Goal: Use online tool/utility: Utilize a website feature to perform a specific function

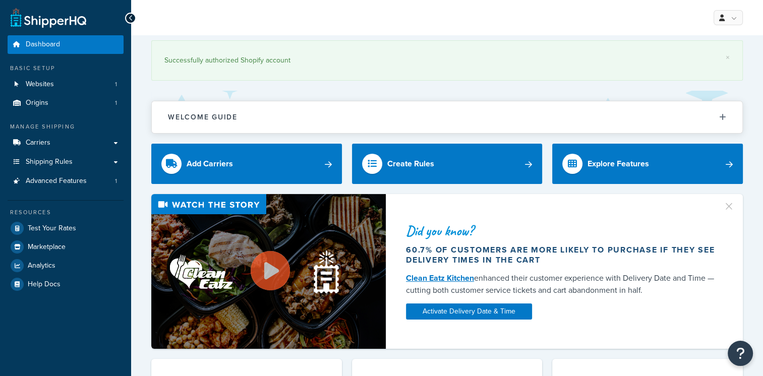
click at [96, 227] on link "Test Your Rates" at bounding box center [66, 228] width 116 height 18
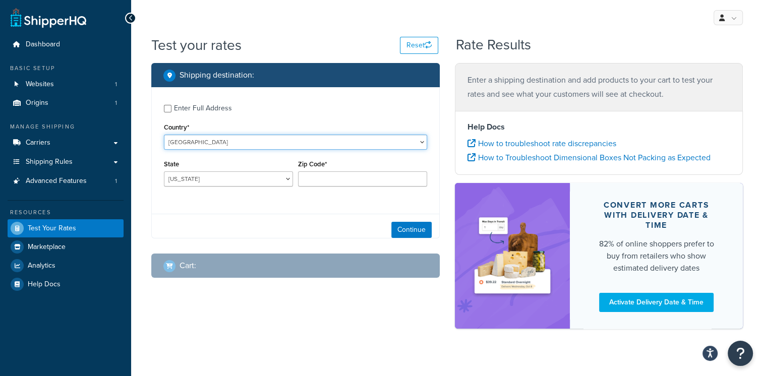
click at [250, 150] on select "[GEOGRAPHIC_DATA] [GEOGRAPHIC_DATA] [GEOGRAPHIC_DATA] [GEOGRAPHIC_DATA] [GEOGRA…" at bounding box center [295, 142] width 263 height 15
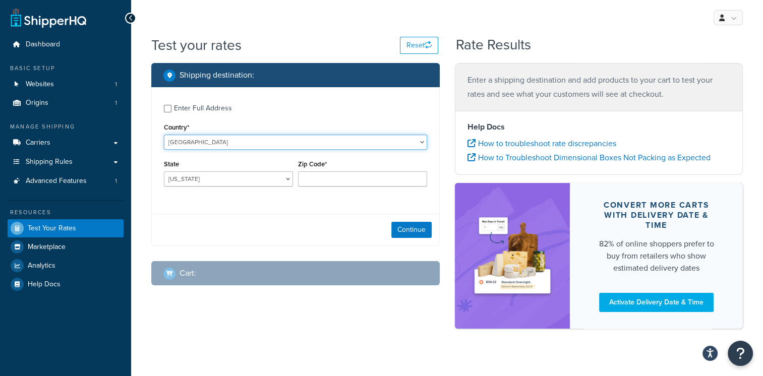
select select "IE"
click at [164, 135] on select "[GEOGRAPHIC_DATA] [GEOGRAPHIC_DATA] [GEOGRAPHIC_DATA] [GEOGRAPHIC_DATA] [GEOGRA…" at bounding box center [295, 142] width 263 height 15
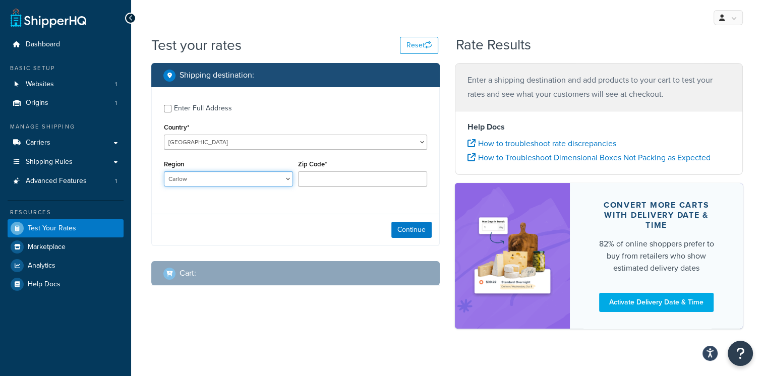
click at [238, 180] on select "Carlow Cavan [GEOGRAPHIC_DATA] [GEOGRAPHIC_DATA] [GEOGRAPHIC_DATA] [GEOGRAPHIC_…" at bounding box center [228, 178] width 129 height 15
select select "D"
click at [164, 171] on select "Carlow Cavan [GEOGRAPHIC_DATA] [GEOGRAPHIC_DATA] [GEOGRAPHIC_DATA] [GEOGRAPHIC_…" at bounding box center [228, 178] width 129 height 15
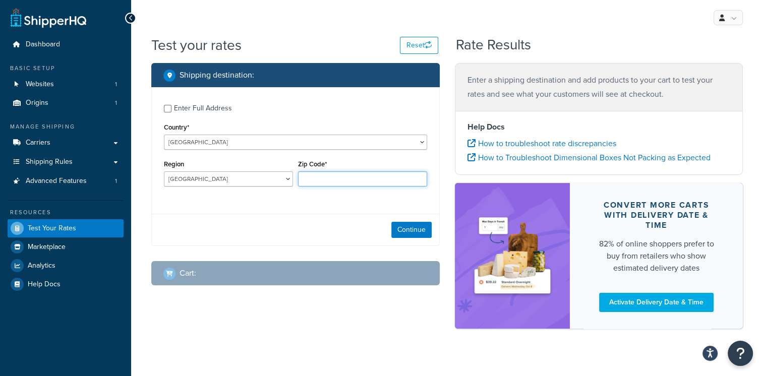
click at [342, 177] on input "Zip Code*" at bounding box center [362, 178] width 129 height 15
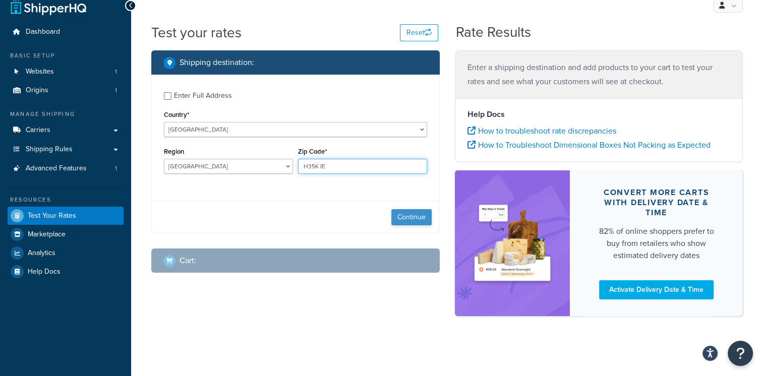
type input "H35K IE"
click at [404, 217] on button "Continue" at bounding box center [411, 217] width 40 height 16
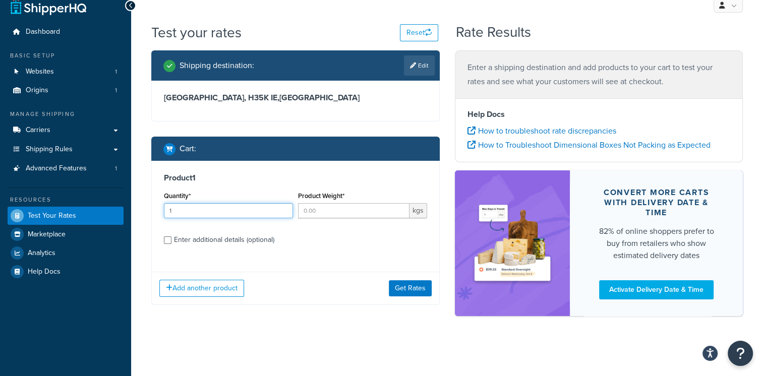
click at [282, 209] on input "1" at bounding box center [228, 210] width 129 height 15
click at [282, 209] on input "2" at bounding box center [228, 210] width 129 height 15
click at [325, 212] on input "Product Weight*" at bounding box center [353, 210] width 111 height 15
type input "1"
click at [283, 213] on input "1" at bounding box center [228, 210] width 129 height 15
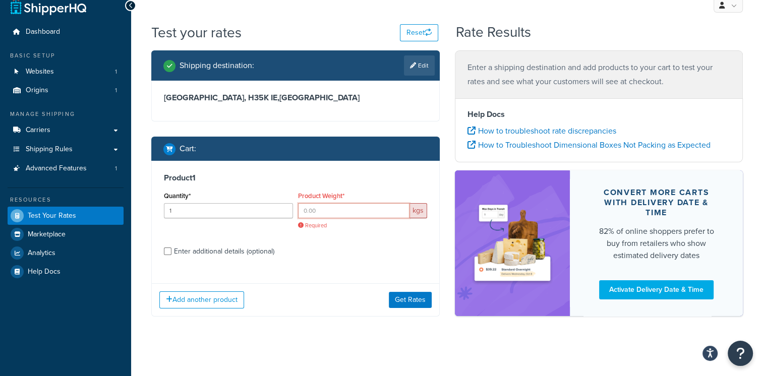
click at [302, 213] on input "Product Weight*" at bounding box center [353, 210] width 111 height 15
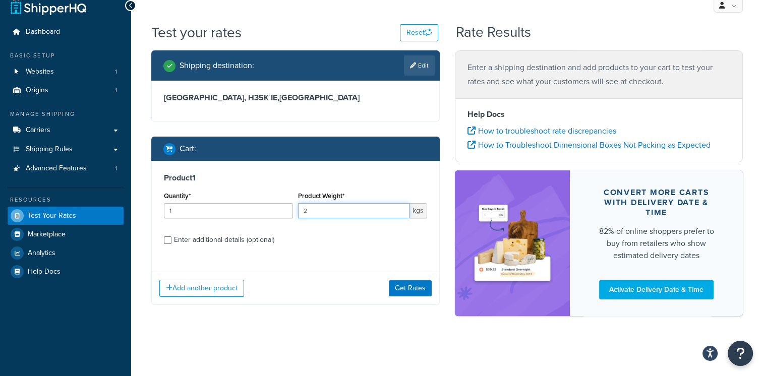
type input "2"
click at [409, 296] on div "Add another product Get Rates" at bounding box center [295, 288] width 287 height 33
click at [410, 290] on button "Get Rates" at bounding box center [410, 288] width 43 height 16
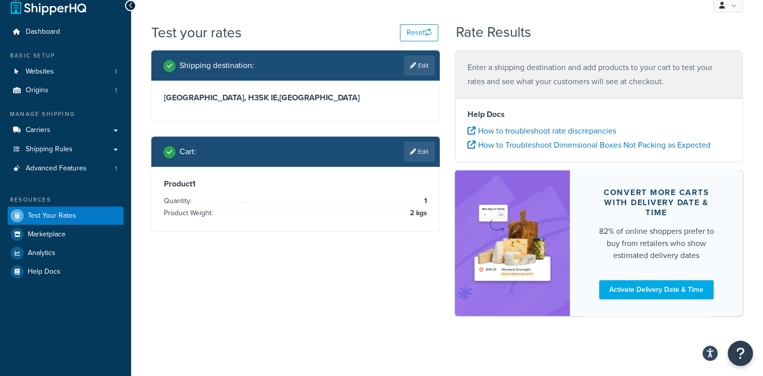
scroll to position [0, 0]
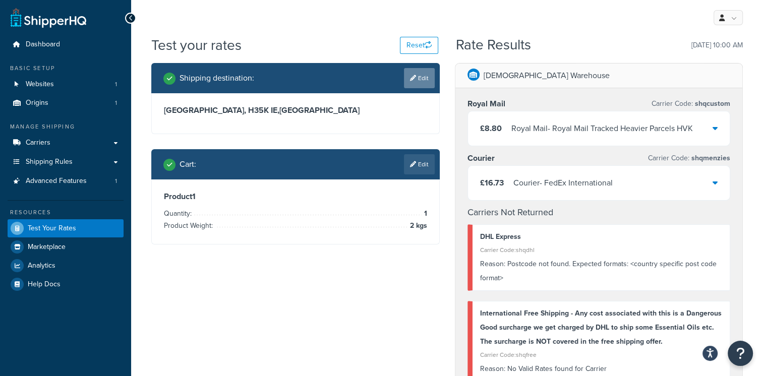
click at [412, 78] on icon at bounding box center [413, 78] width 6 height 6
click at [412, 78] on div "Shipping destination : Edit" at bounding box center [298, 78] width 271 height 20
select select "IE"
select select "D"
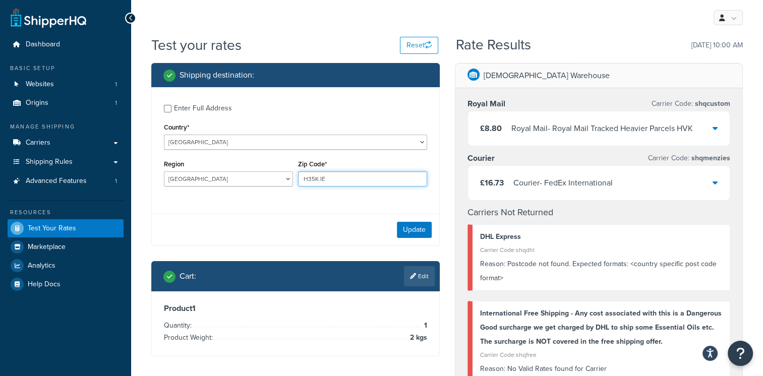
click at [303, 179] on input "H35K IE" at bounding box center [362, 178] width 129 height 15
click at [344, 181] on input "DO H35K IE" at bounding box center [362, 178] width 129 height 15
click at [312, 178] on input "DO H35K" at bounding box center [362, 178] width 129 height 15
type input "D07 H35K"
click at [416, 234] on button "Update" at bounding box center [414, 230] width 35 height 16
